Goal: Information Seeking & Learning: Learn about a topic

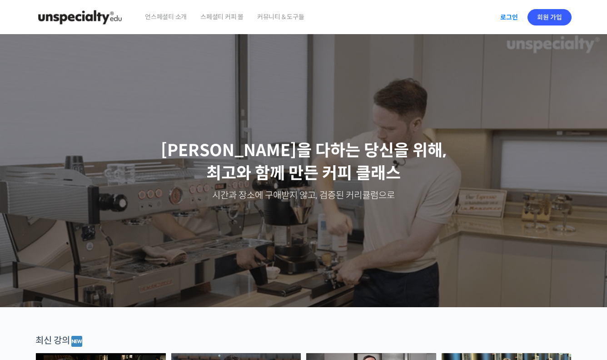
click at [509, 18] on link "로그인" at bounding box center [509, 17] width 29 height 21
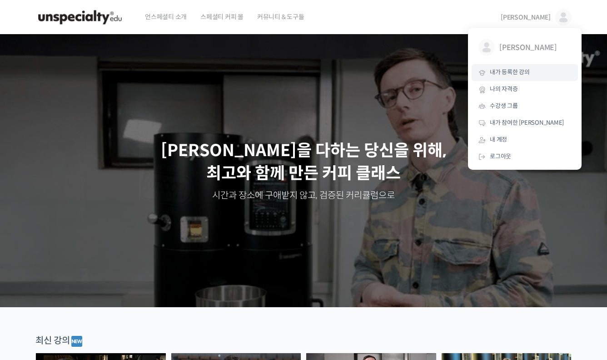
click at [529, 72] on span "내가 등록한 강의" at bounding box center [510, 72] width 40 height 8
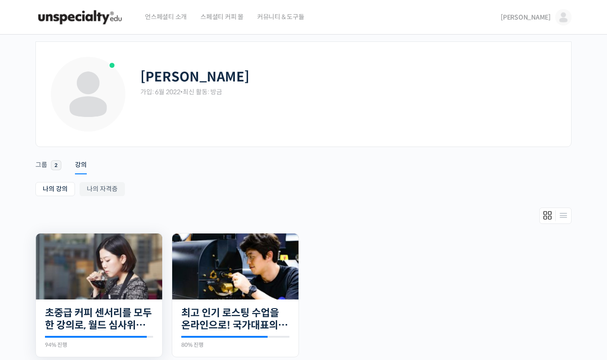
click at [103, 262] on img at bounding box center [99, 266] width 126 height 66
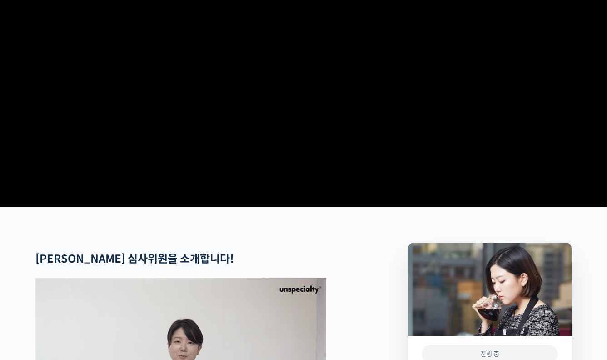
scroll to position [227, 0]
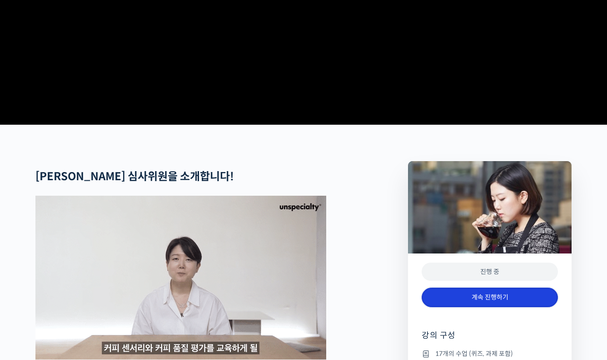
click at [467, 307] on link "계속 진행하기" at bounding box center [490, 297] width 136 height 20
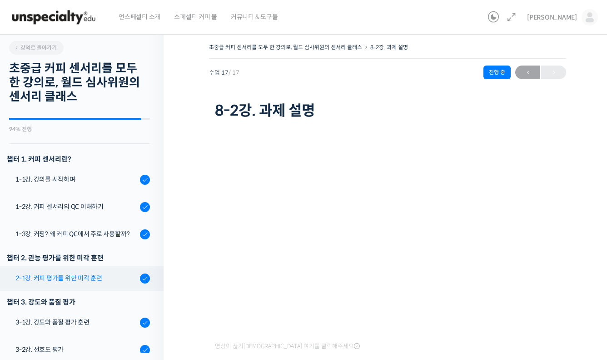
click at [96, 277] on div "2-1강. 커피 평가를 위한 미각 훈련" at bounding box center [76, 278] width 122 height 10
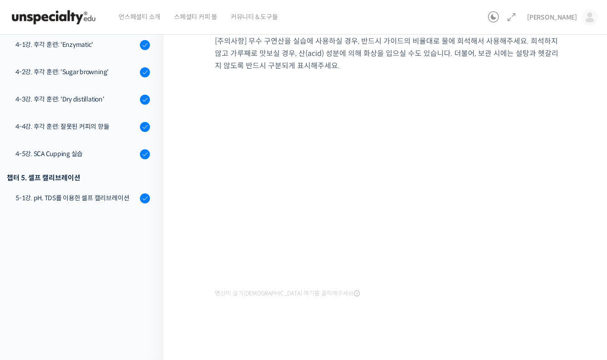
scroll to position [135, 0]
click at [376, 296] on div "[주의사항] 무수 구연산을 실습에 사용하실 경우, 반드시 가이드의 비율대로 물에 희석해서 사용해주세요. 희석하지 않고 가루째로 맛보실 경우, …" at bounding box center [388, 160] width 346 height 280
